Goal: Communication & Community: Answer question/provide support

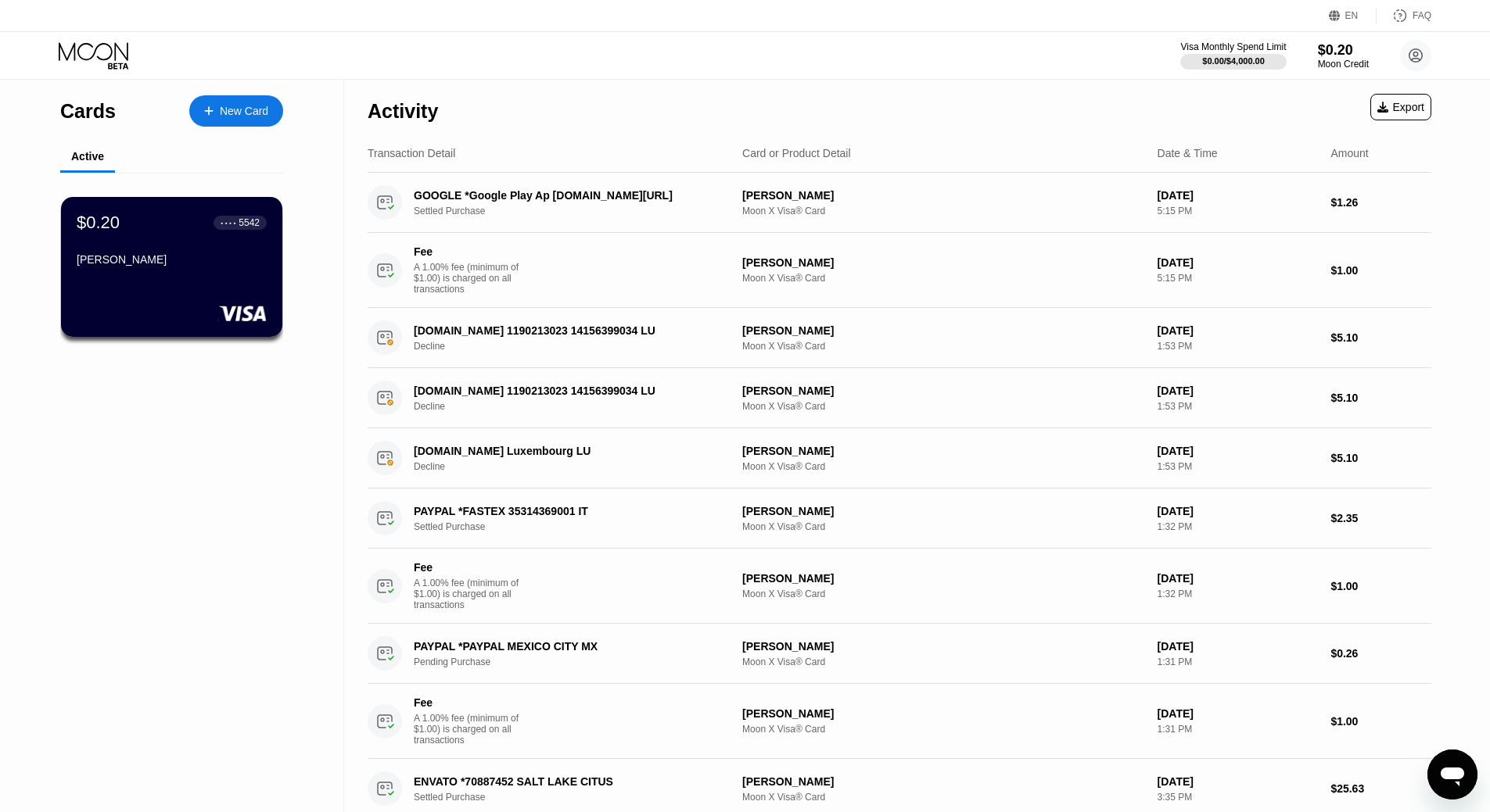
click at [1463, 769] on icon "Open messaging window" at bounding box center [1452, 775] width 28 height 28
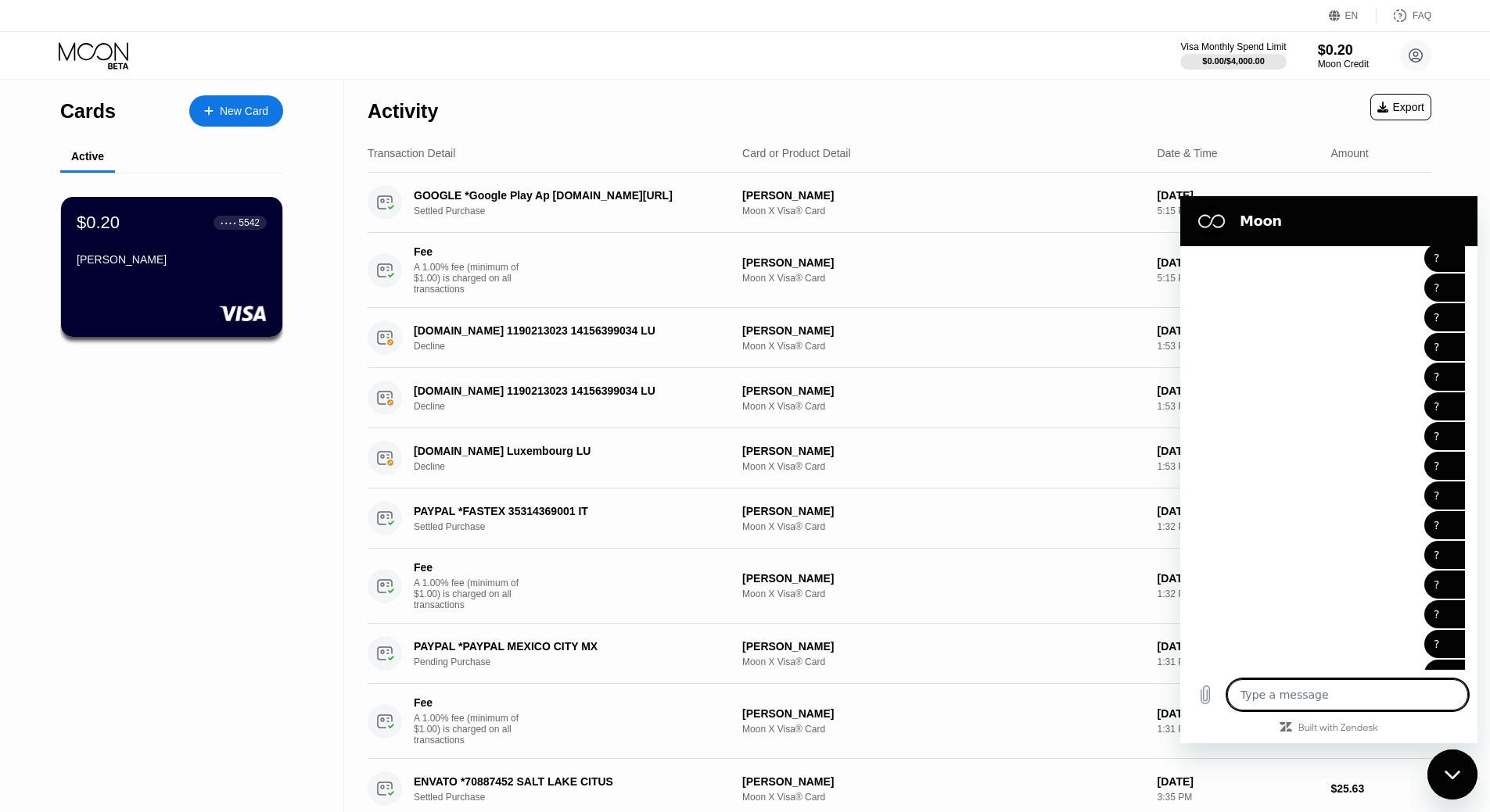
scroll to position [1495, 0]
drag, startPoint x: 1349, startPoint y: 663, endPoint x: 1336, endPoint y: 663, distance: 13.0
click at [1336, 685] on p "Sent · [DATE] 10:30 PM" at bounding box center [1387, 690] width 105 height 12
click at [1322, 535] on div "[PERSON_NAME] says: ?" at bounding box center [1322, 550] width 285 height 30
click at [1443, 777] on div "Close messaging window" at bounding box center [1452, 775] width 47 height 47
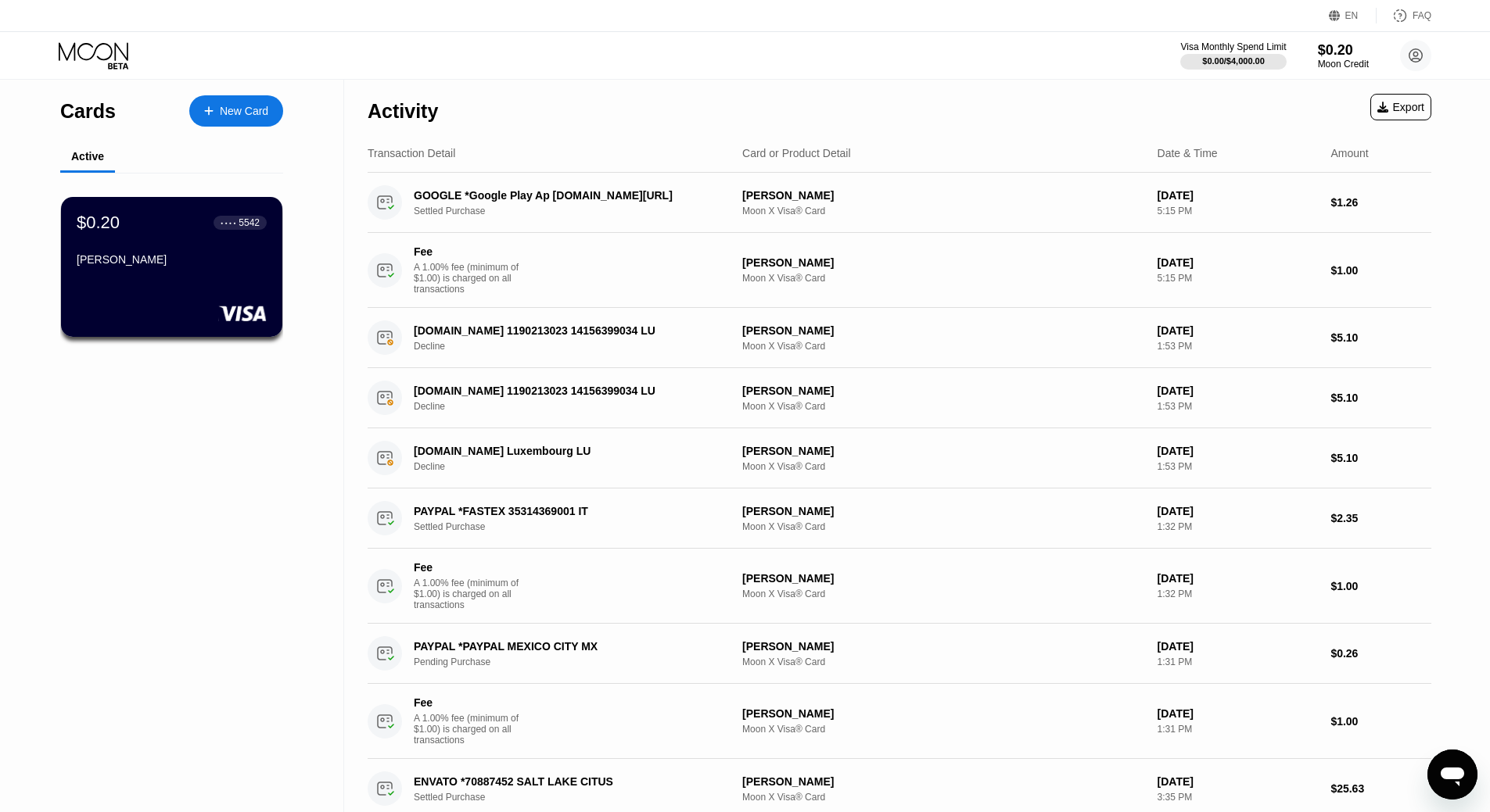
click at [1067, 76] on div "Visa Monthly Spend Limit $0.00 / $4,000.00 $0.20 Moon Credit [PERSON_NAME] [EMA…" at bounding box center [745, 55] width 1490 height 47
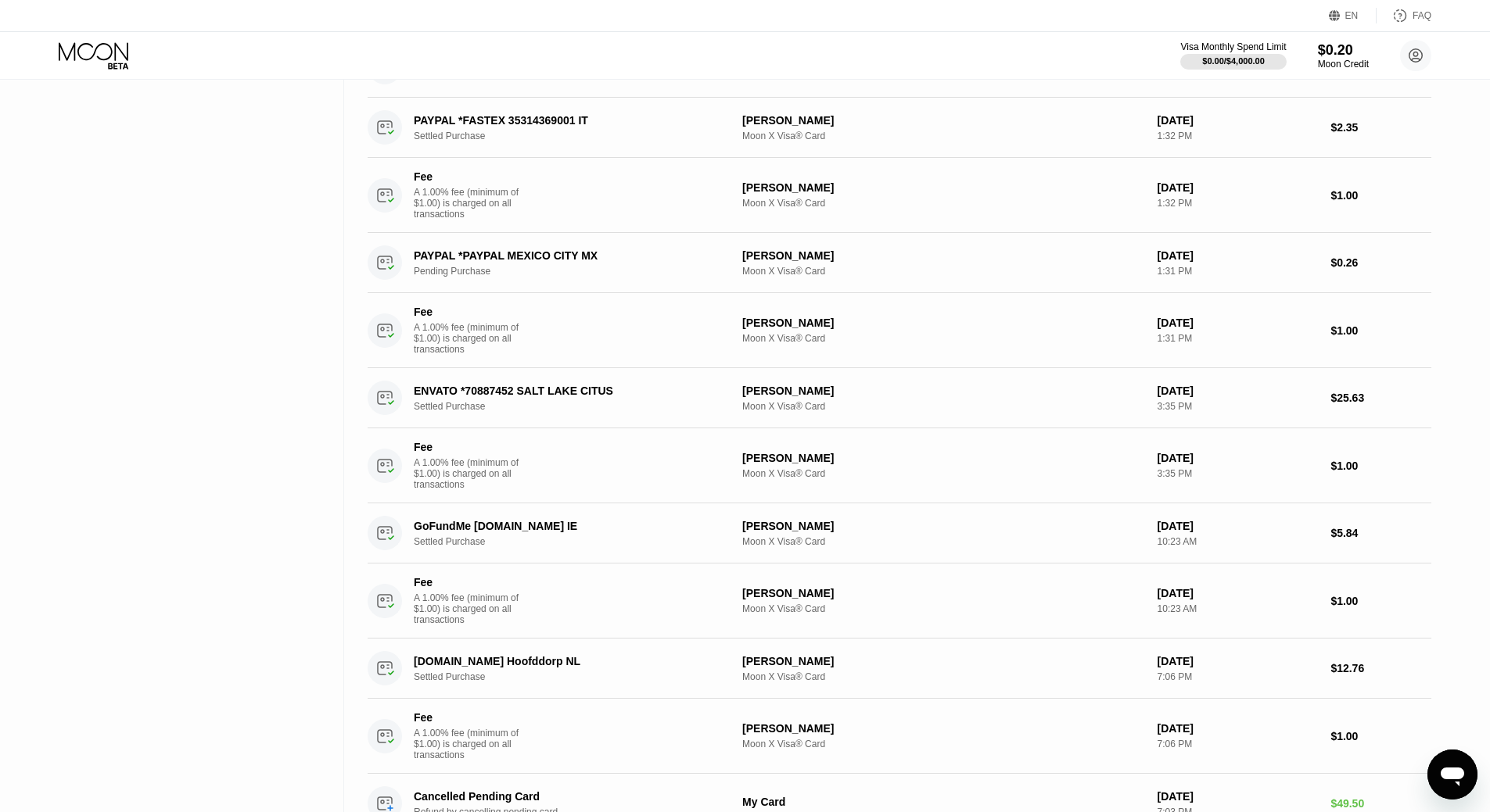
click at [1448, 768] on icon "Open messaging window" at bounding box center [1452, 775] width 28 height 28
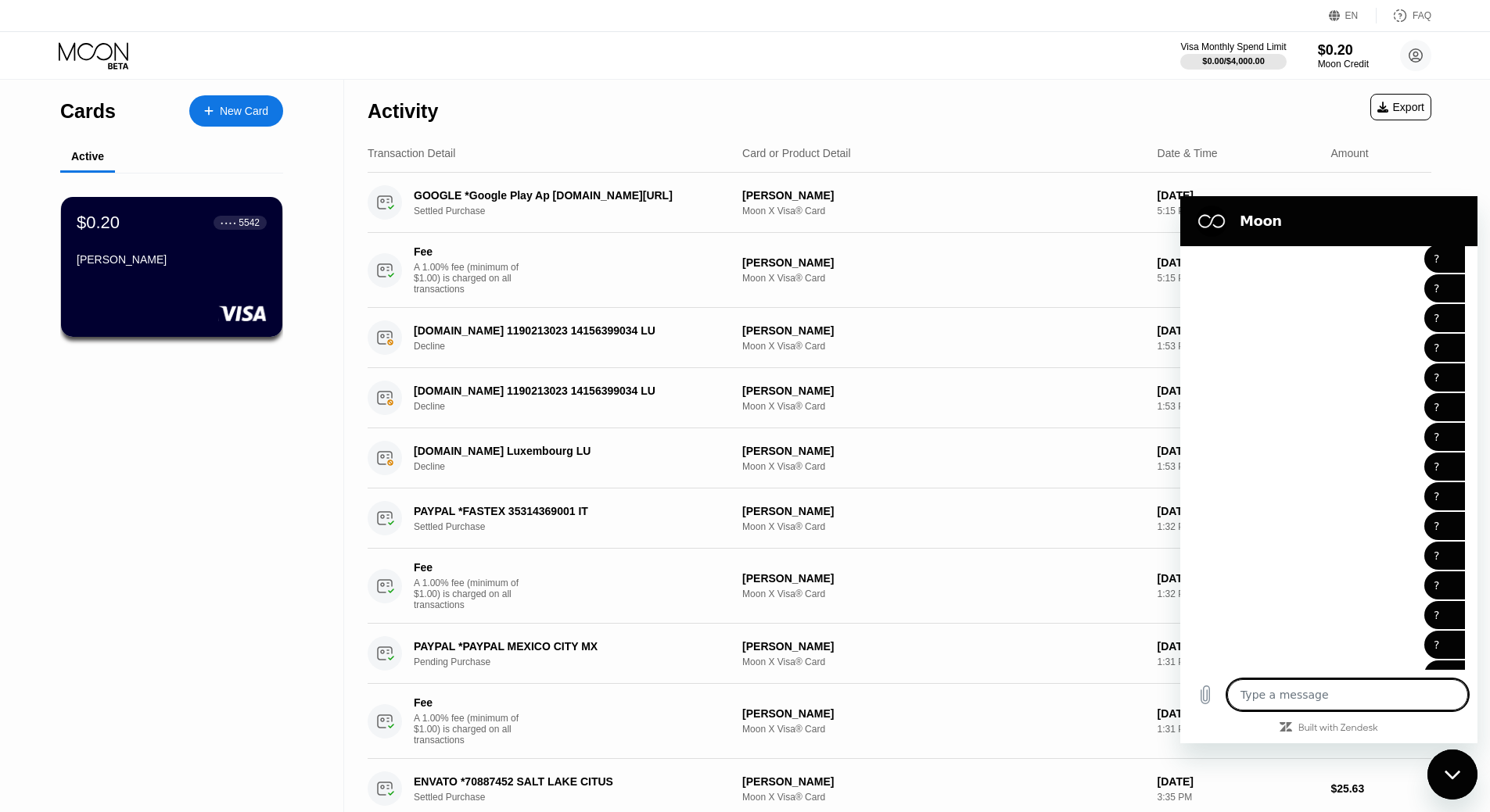
scroll to position [1495, 0]
click at [1065, 72] on div "Visa Monthly Spend Limit $0.00 / $4,000.00 $0.20 Moon Credit [PERSON_NAME] [EMA…" at bounding box center [745, 55] width 1490 height 47
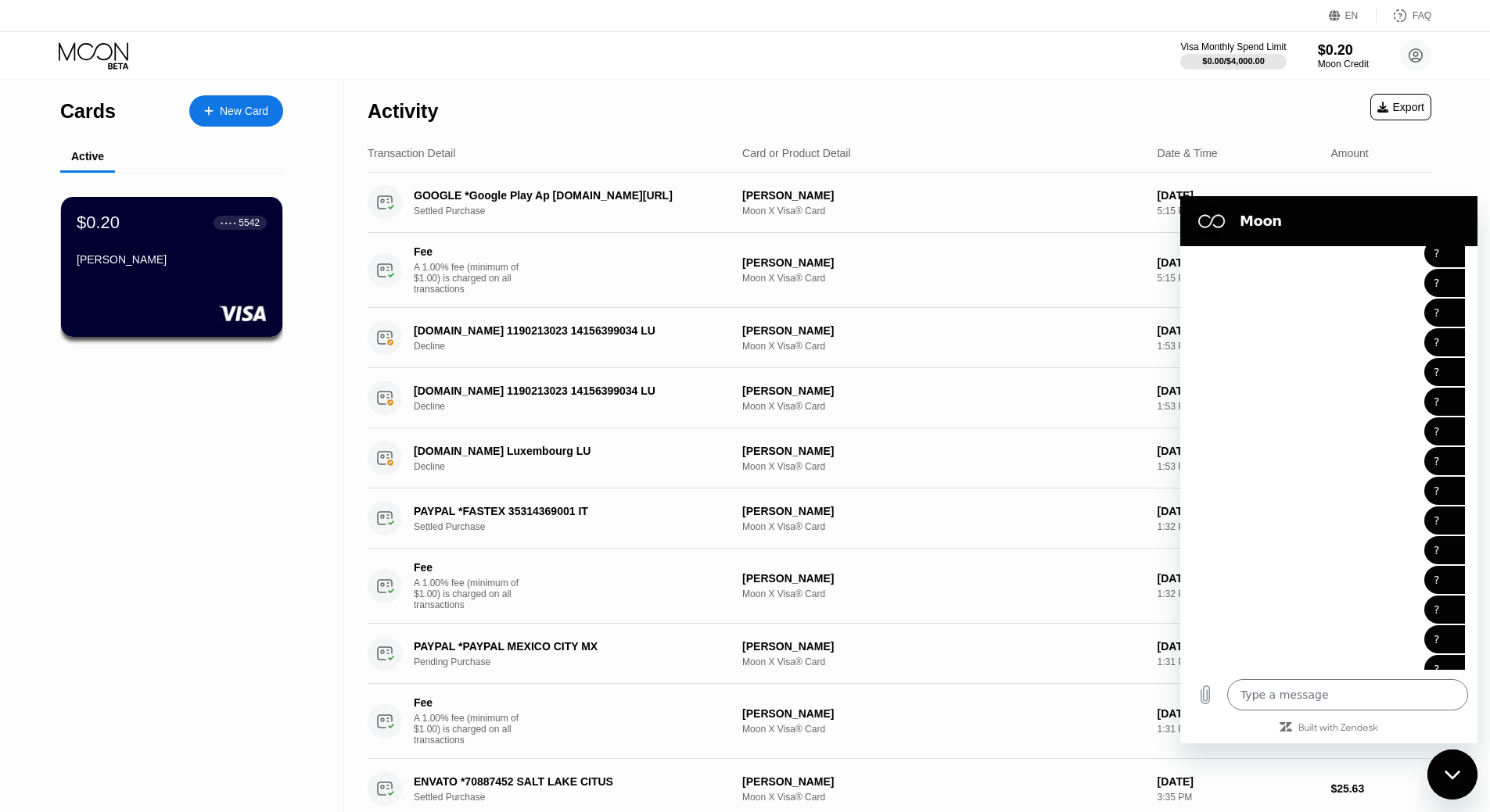
click at [1440, 771] on div "Close messaging window" at bounding box center [1452, 775] width 47 height 47
type textarea "x"
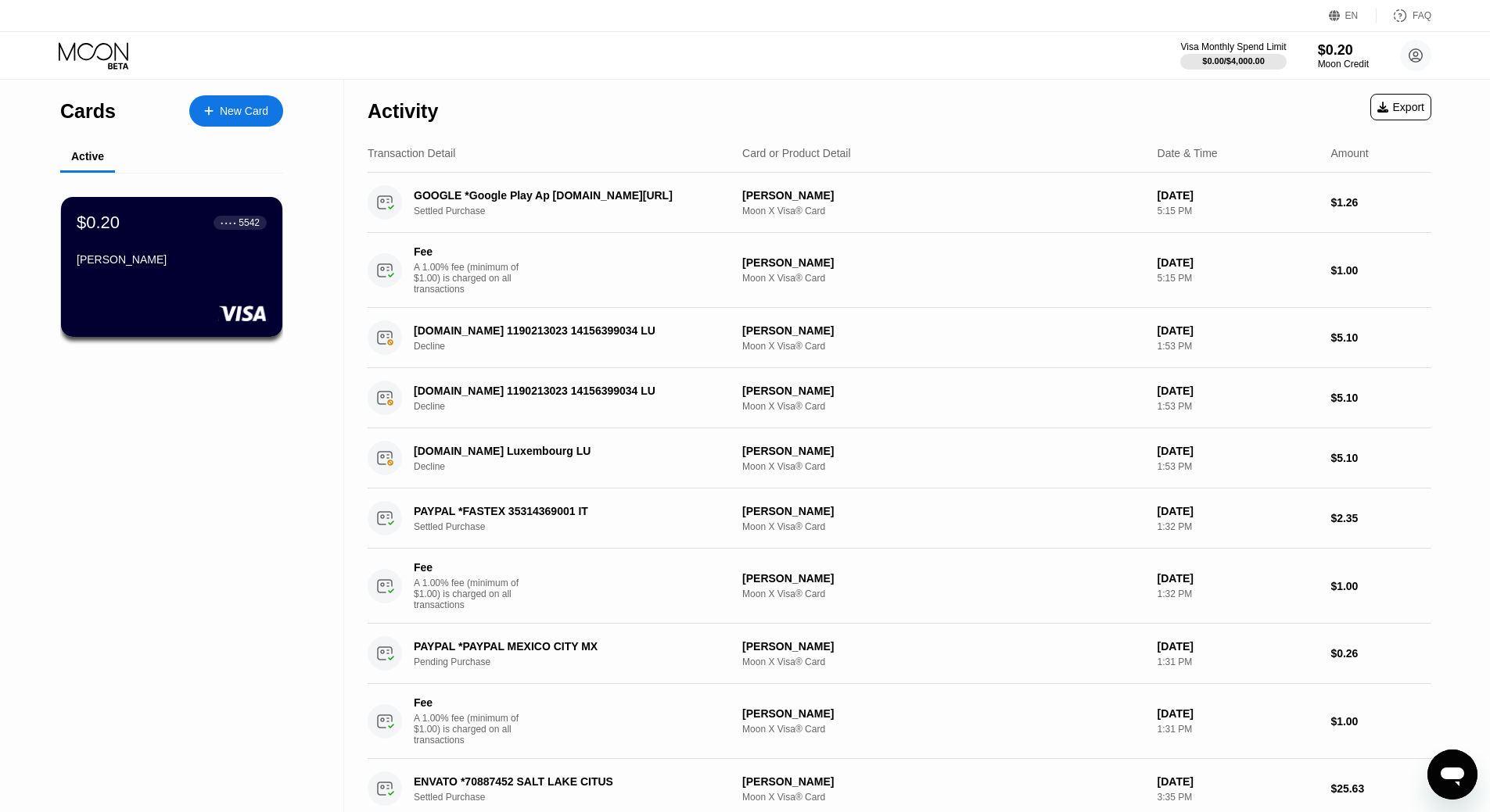
click at [974, 81] on div "Activity Export" at bounding box center [899, 107] width 1064 height 55
click at [1108, 76] on div "Visa Monthly Spend Limit $0.00 / $4,000.00 $0.20 Moon Credit [PERSON_NAME] [EMA…" at bounding box center [745, 55] width 1490 height 47
click at [998, 61] on div "Visa Monthly Spend Limit $0.00 / $4,000.00 $0.20 Moon Credit [PERSON_NAME] [EMA…" at bounding box center [745, 55] width 1490 height 47
